Goal: Use online tool/utility

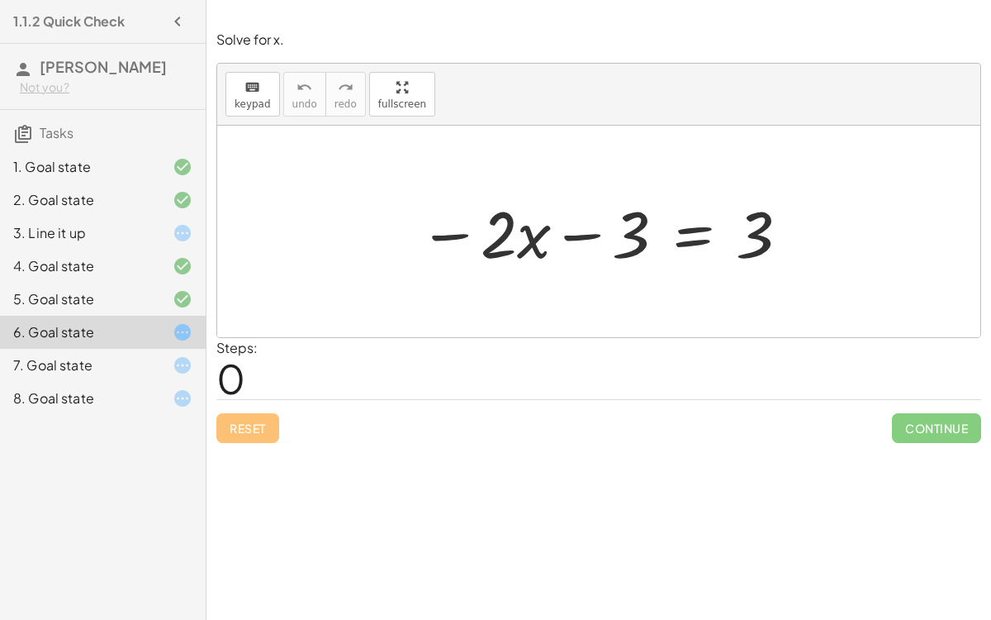
click at [587, 230] on div at bounding box center [605, 231] width 389 height 85
click at [524, 238] on div at bounding box center [605, 231] width 389 height 85
drag, startPoint x: 625, startPoint y: 241, endPoint x: 493, endPoint y: 246, distance: 132.3
click at [493, 246] on div at bounding box center [605, 231] width 389 height 85
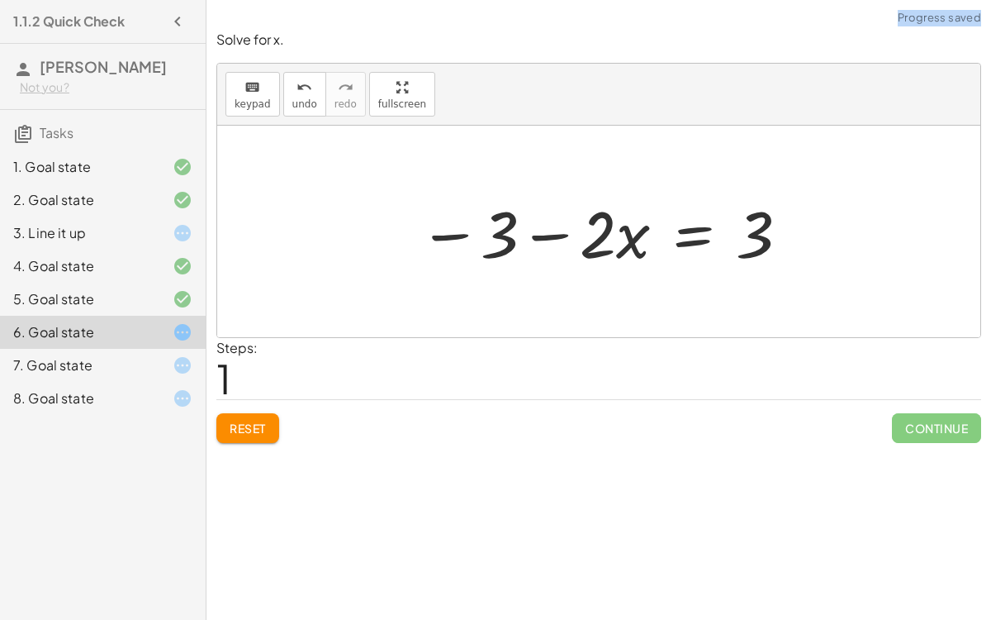
click at [569, 231] on div at bounding box center [605, 231] width 389 height 85
click at [563, 233] on div at bounding box center [605, 231] width 389 height 85
drag, startPoint x: 502, startPoint y: 233, endPoint x: 648, endPoint y: 240, distance: 145.6
click at [648, 240] on div at bounding box center [605, 231] width 389 height 85
click at [247, 425] on span "Reset" at bounding box center [248, 428] width 36 height 15
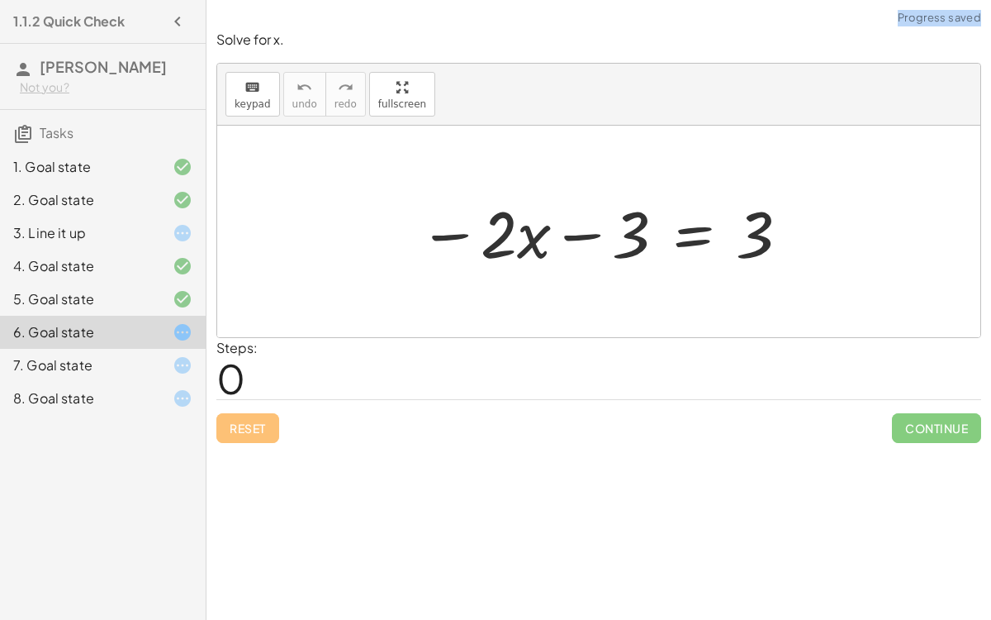
click at [573, 234] on div at bounding box center [605, 231] width 389 height 85
click at [552, 231] on div at bounding box center [605, 231] width 389 height 85
click at [508, 232] on div at bounding box center [605, 231] width 389 height 85
click at [715, 229] on div at bounding box center [605, 231] width 389 height 85
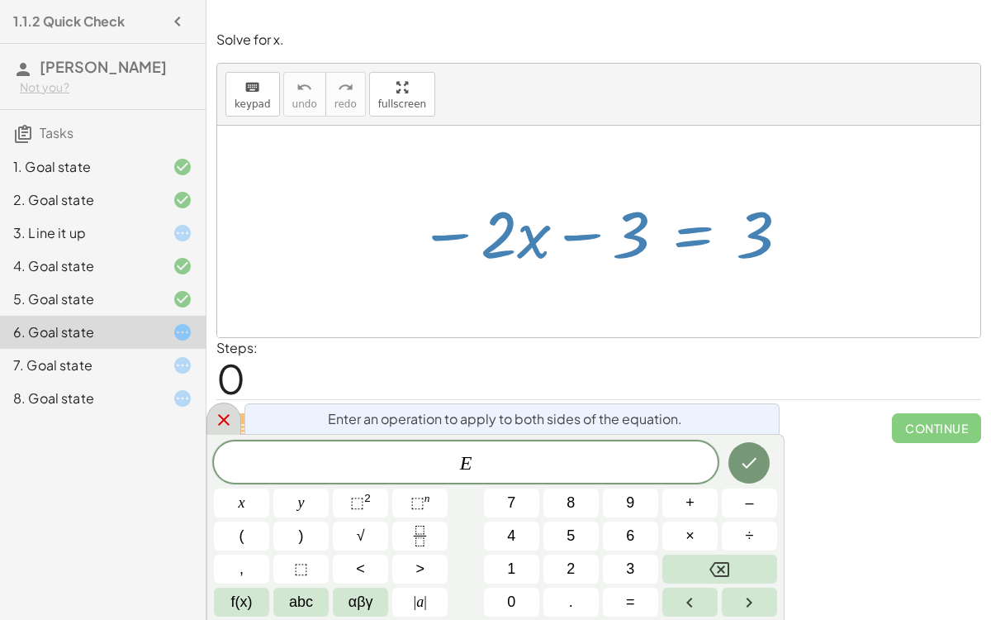
click at [229, 416] on icon at bounding box center [224, 420] width 20 height 20
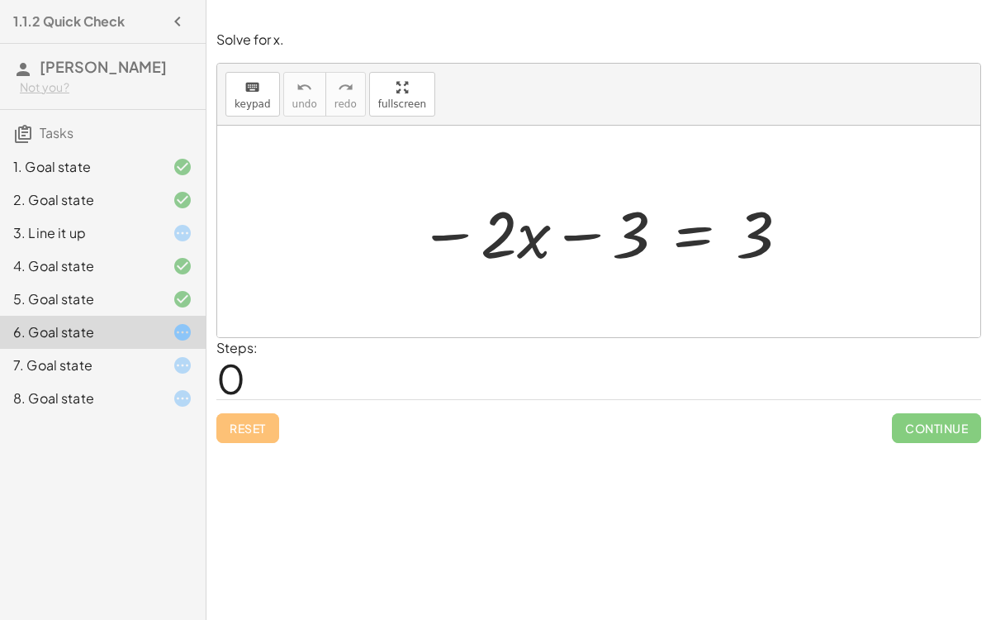
click at [552, 229] on div at bounding box center [605, 231] width 389 height 85
click at [591, 242] on div at bounding box center [605, 231] width 389 height 85
click at [578, 231] on div at bounding box center [605, 231] width 389 height 85
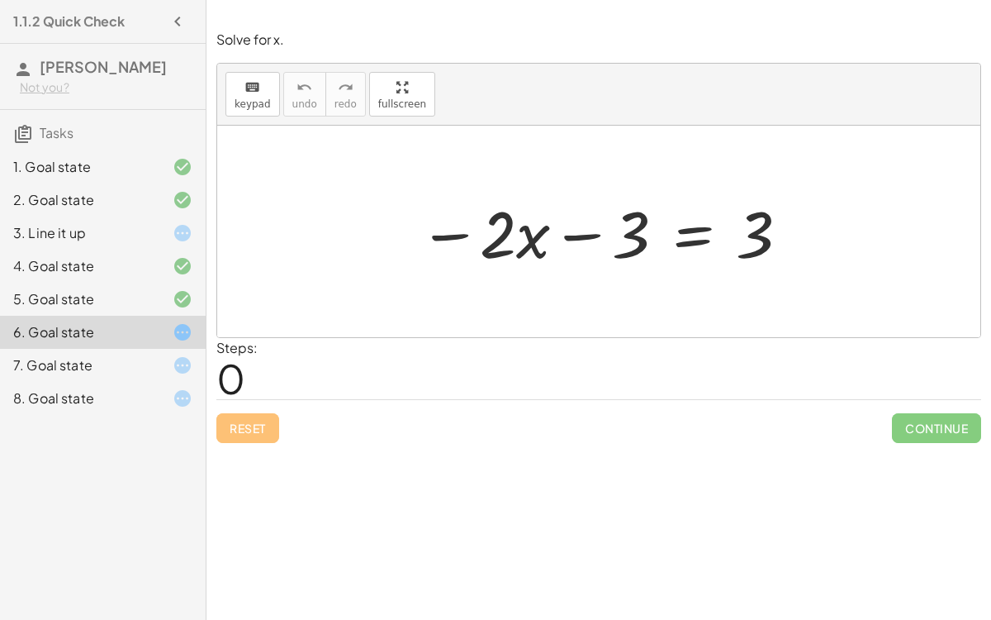
click at [578, 231] on div at bounding box center [605, 231] width 389 height 85
click at [473, 235] on div at bounding box center [605, 231] width 389 height 85
drag, startPoint x: 503, startPoint y: 242, endPoint x: 501, endPoint y: 252, distance: 10.2
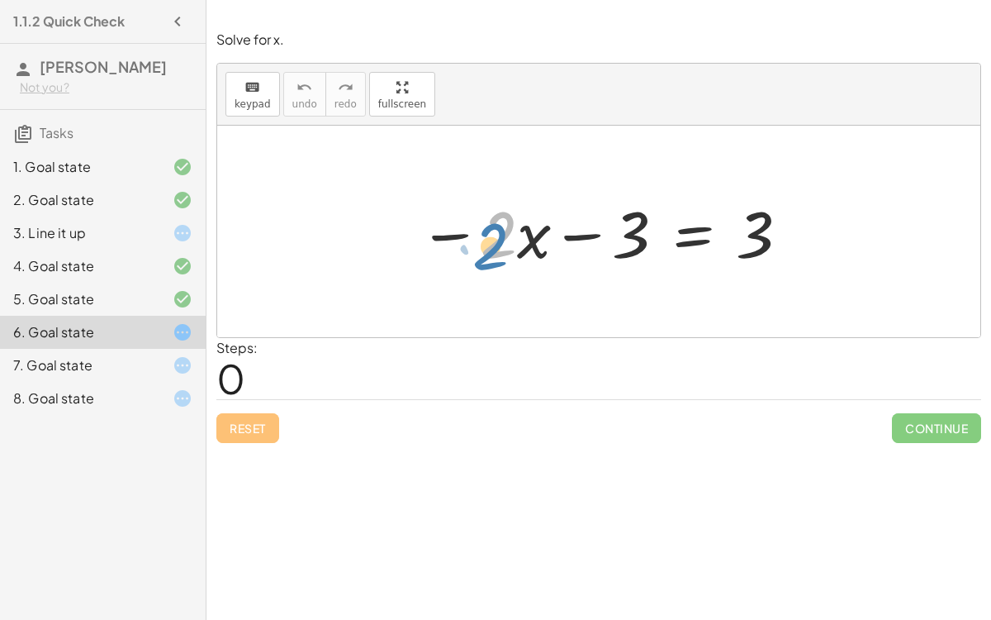
click at [501, 252] on div at bounding box center [605, 231] width 389 height 85
drag, startPoint x: 449, startPoint y: 234, endPoint x: 424, endPoint y: 224, distance: 27.5
click at [424, 224] on div at bounding box center [605, 231] width 389 height 85
click at [573, 236] on div at bounding box center [605, 231] width 389 height 85
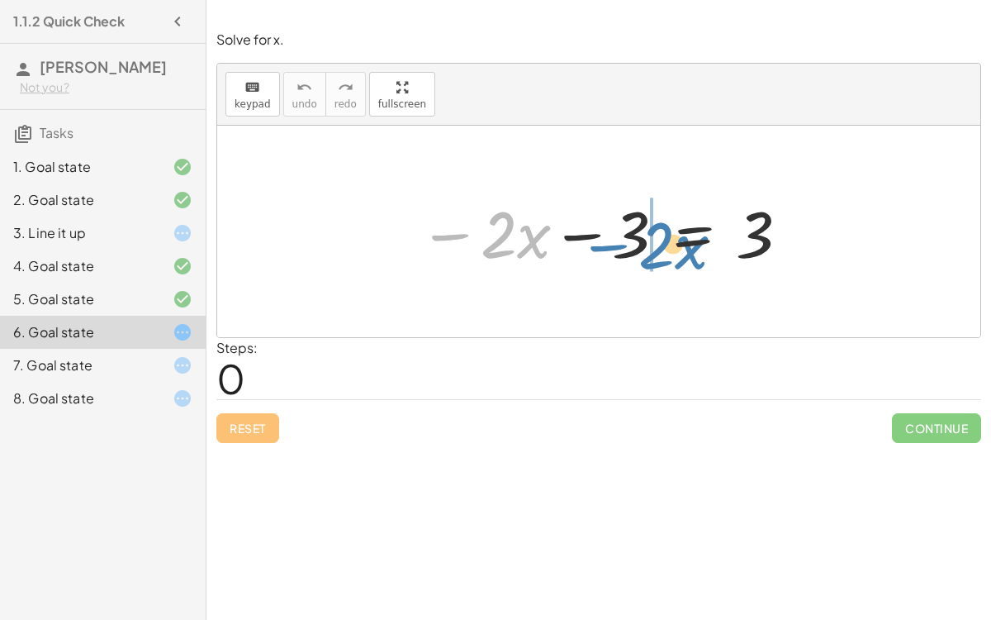
drag, startPoint x: 444, startPoint y: 227, endPoint x: 602, endPoint y: 239, distance: 158.2
click at [602, 239] on div at bounding box center [605, 231] width 389 height 85
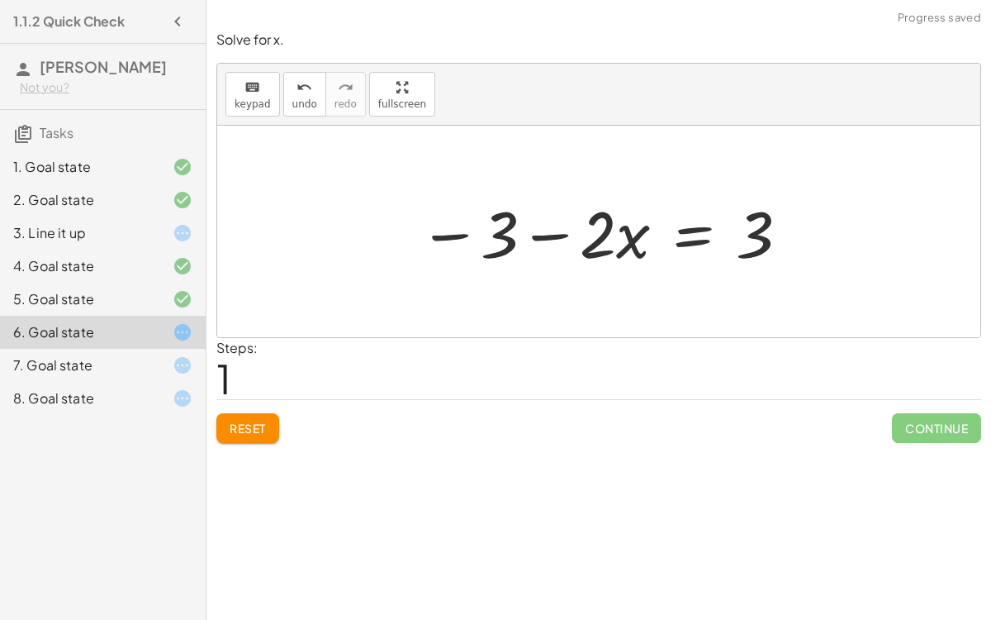
click at [474, 231] on div at bounding box center [605, 231] width 389 height 85
click at [240, 433] on span "Reset" at bounding box center [248, 428] width 36 height 15
